Goal: Information Seeking & Learning: Learn about a topic

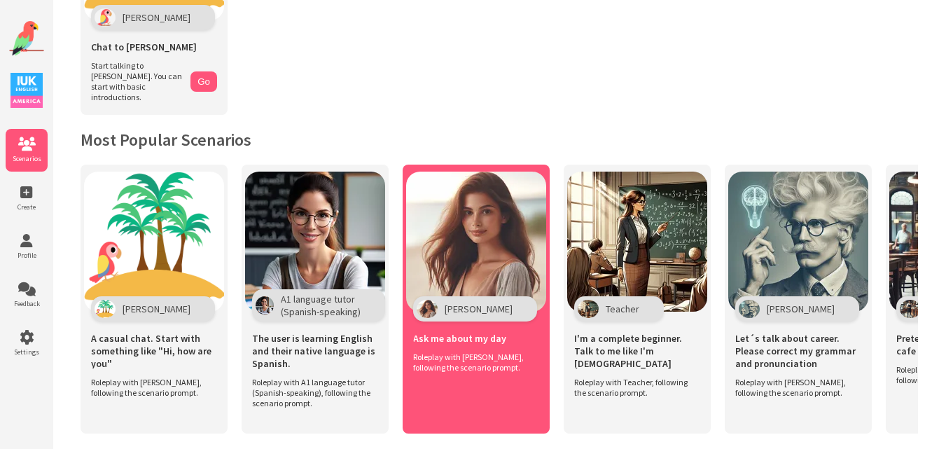
scroll to position [256, 0]
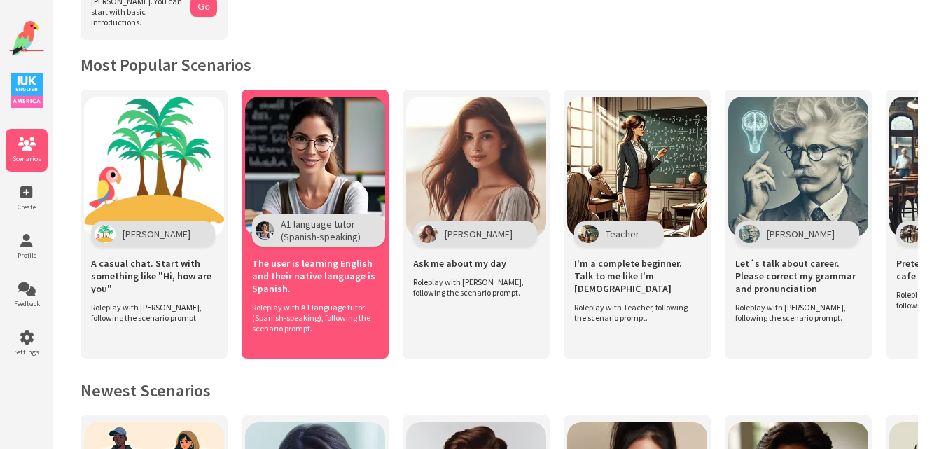
click at [320, 155] on img at bounding box center [315, 167] width 140 height 140
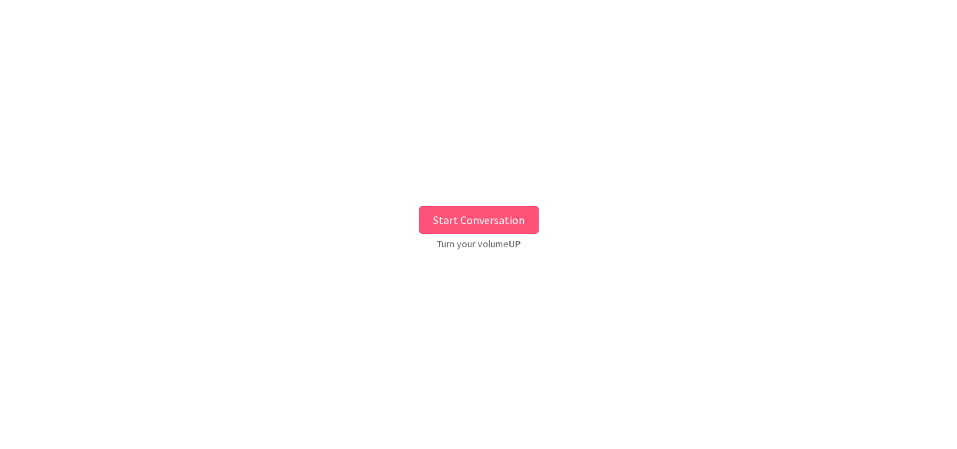
click at [468, 216] on button "Start Conversation" at bounding box center [479, 220] width 120 height 28
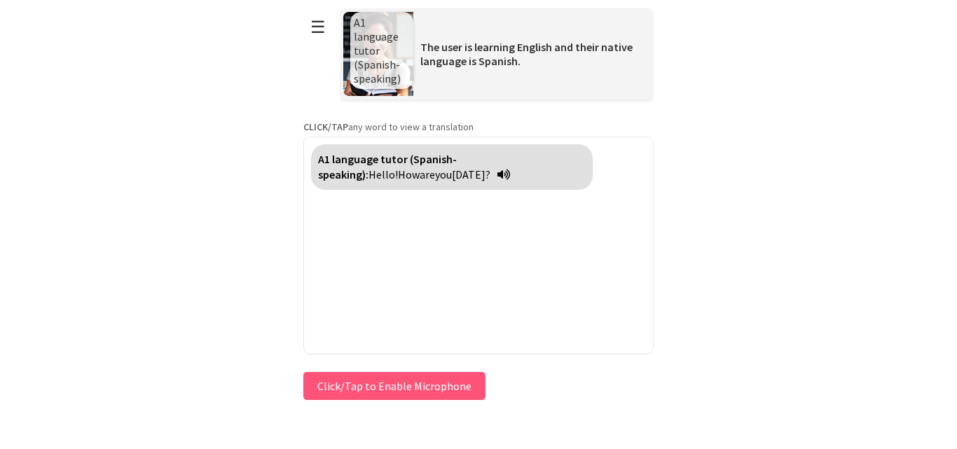
click at [391, 380] on button "Click/Tap to Enable Microphone" at bounding box center [394, 386] width 182 height 28
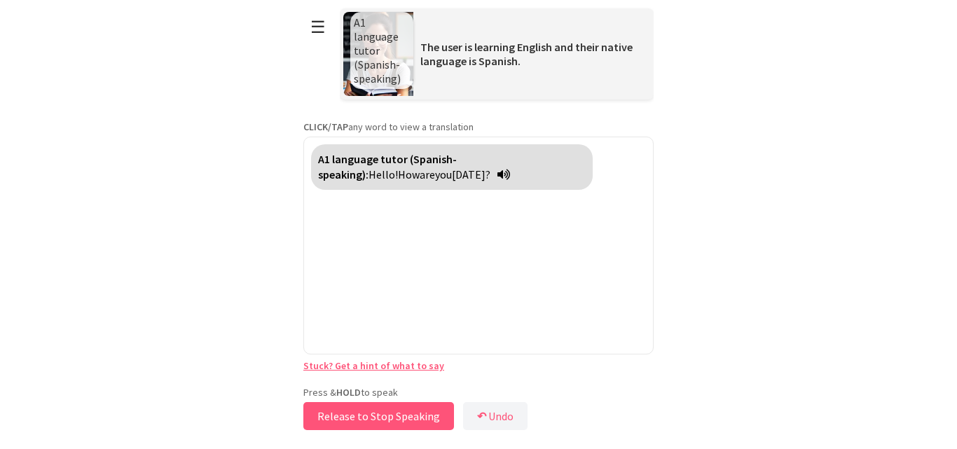
click at [370, 406] on button "Release to Stop Speaking" at bounding box center [378, 416] width 151 height 28
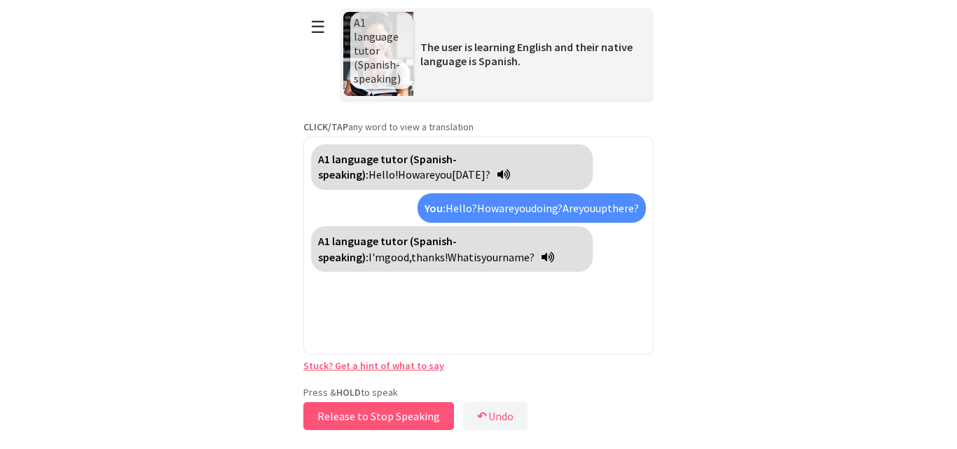
click at [375, 417] on button "Release to Stop Speaking" at bounding box center [378, 416] width 151 height 28
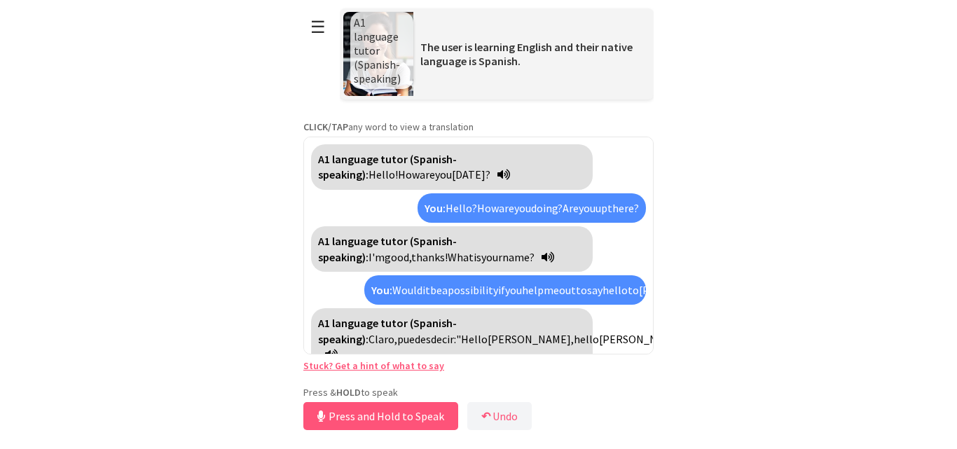
scroll to position [35, 0]
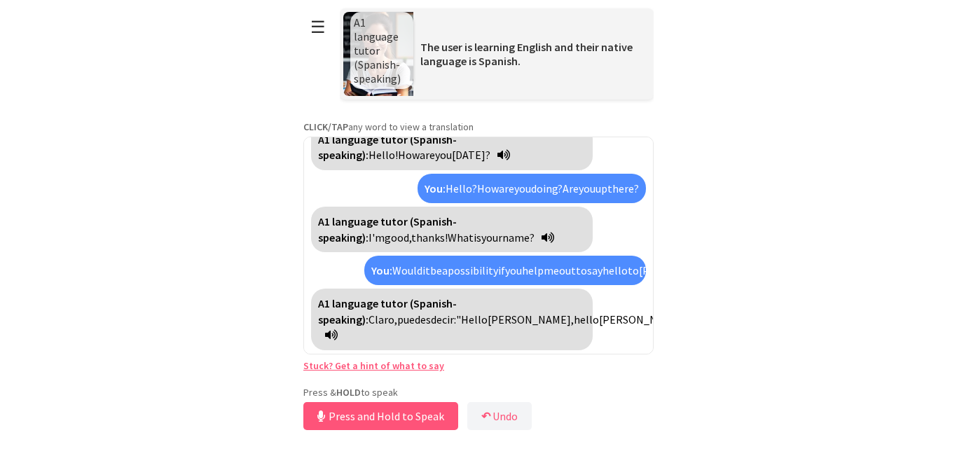
click at [382, 367] on link "Stuck? Get a hint of what to say" at bounding box center [373, 365] width 141 height 13
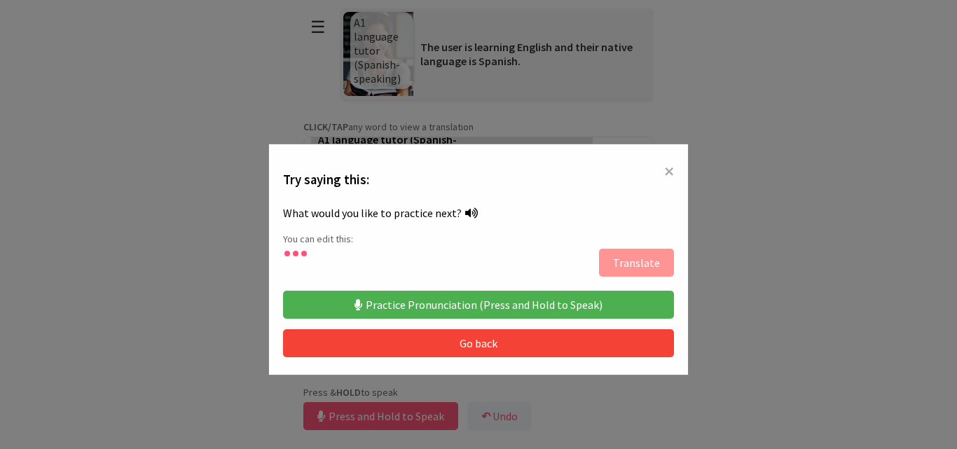
click at [511, 302] on button "Practice Pronunciation (Press and Hold to Speak)" at bounding box center [478, 305] width 391 height 28
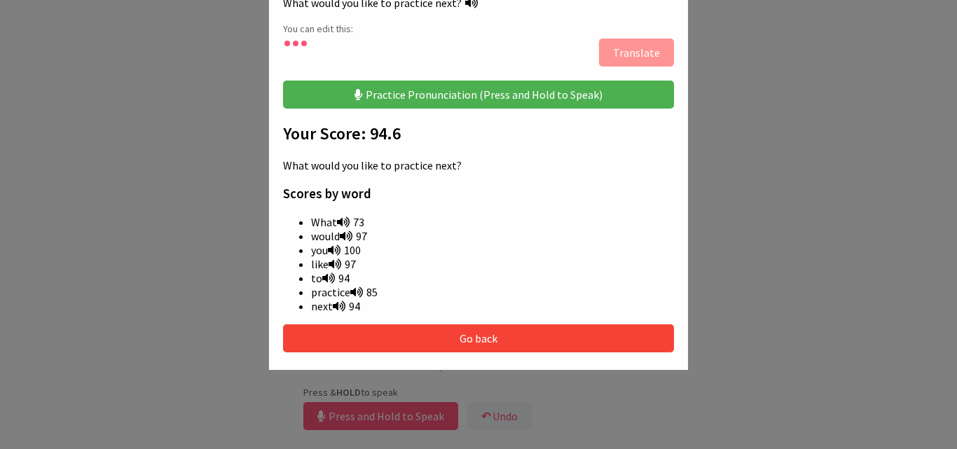
scroll to position [0, 0]
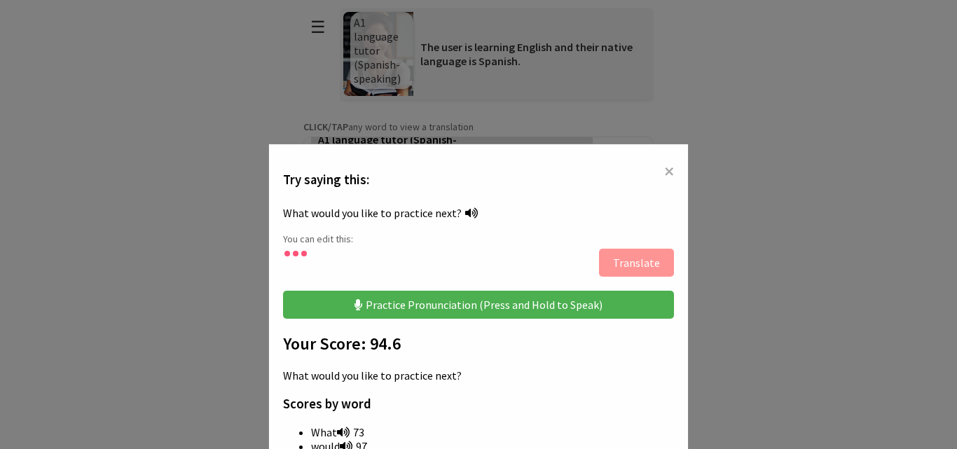
click at [666, 167] on span "×" at bounding box center [669, 170] width 10 height 25
